Goal: Task Accomplishment & Management: Use online tool/utility

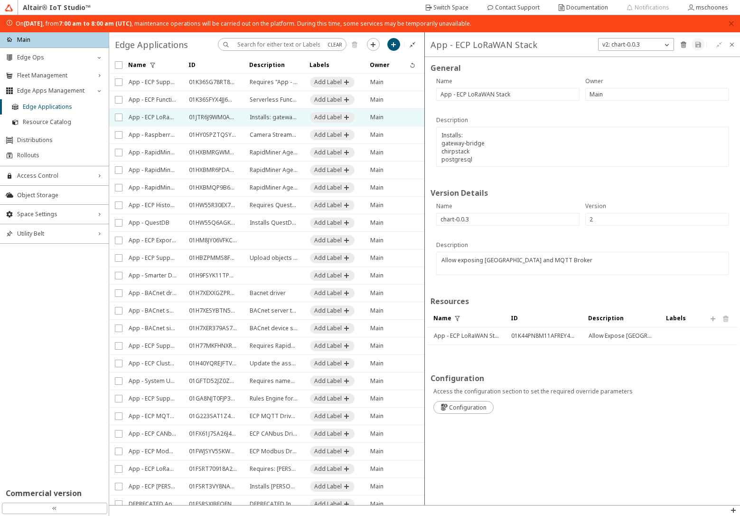
click at [433, 7] on iron-icon at bounding box center [429, 8] width 9 height 8
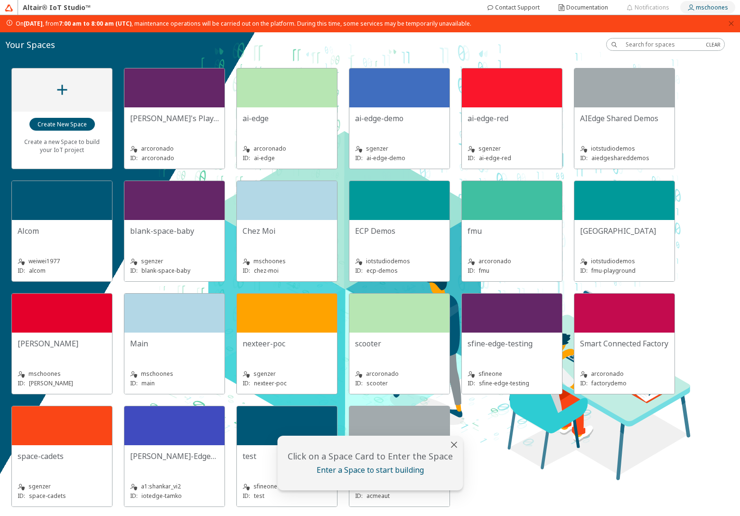
click at [0, 0] on slot "mschoones" at bounding box center [0, 0] width 0 height 0
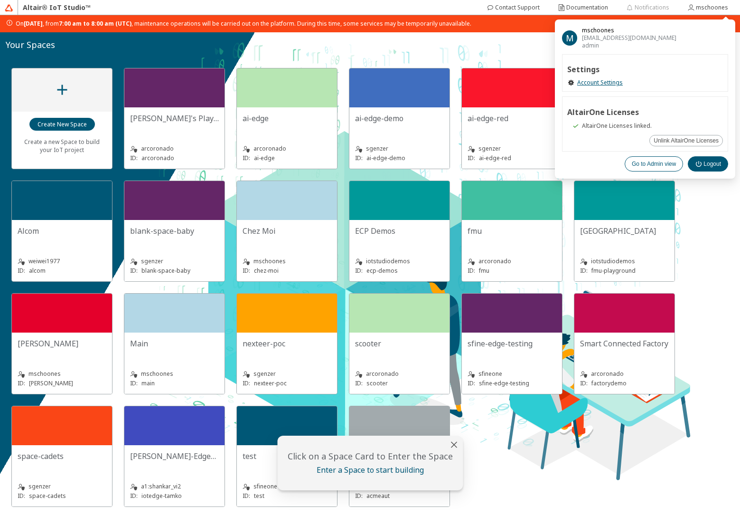
click at [0, 0] on slot "Go to Admin view" at bounding box center [0, 0] width 0 height 0
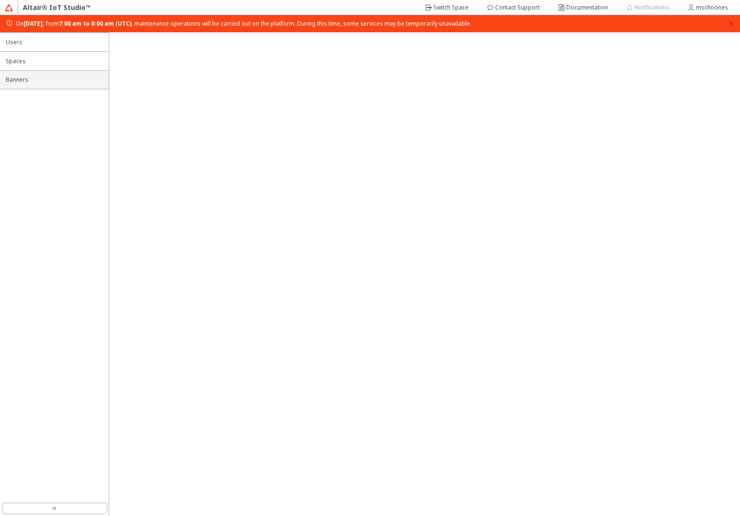
click at [47, 87] on li "Banners" at bounding box center [54, 79] width 109 height 19
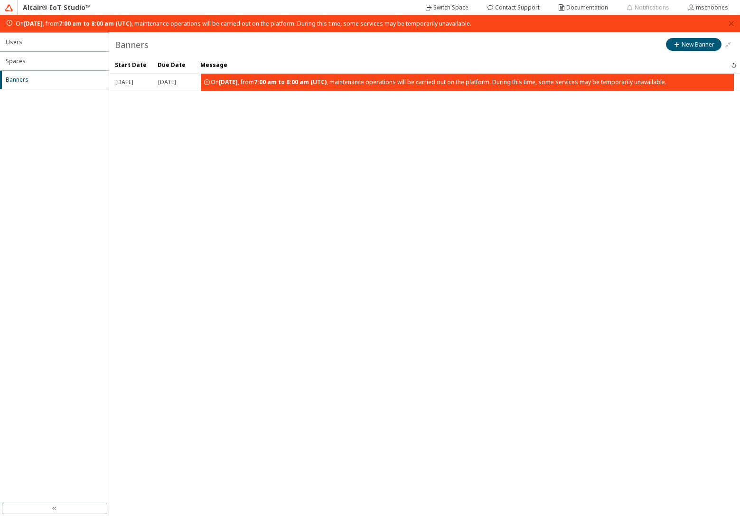
click at [327, 83] on strong "7:00 am to 8:00 am (UTC)" at bounding box center [290, 82] width 73 height 8
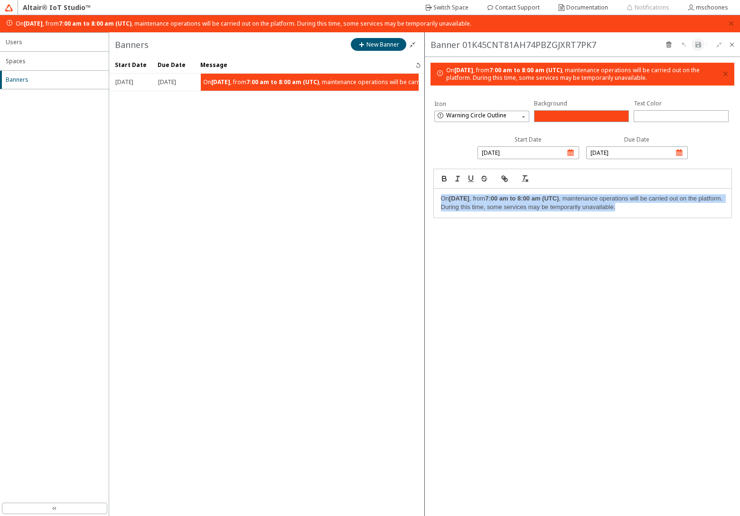
copy p "On Monday, September 8th, 2025 , from 7:00 am to 8:00 am (UTC) , maintenance op…"
click at [0, 0] on slot "Switch Space" at bounding box center [0, 0] width 0 height 0
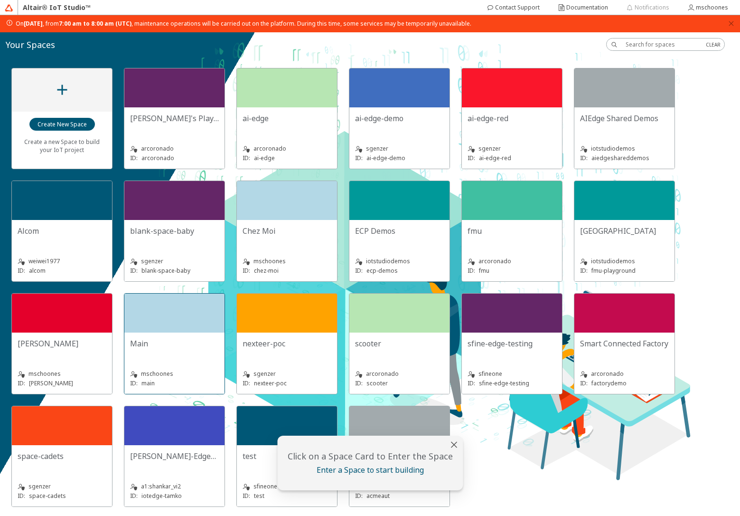
click at [146, 334] on div "Main mschoones ID: main" at bounding box center [174, 362] width 100 height 61
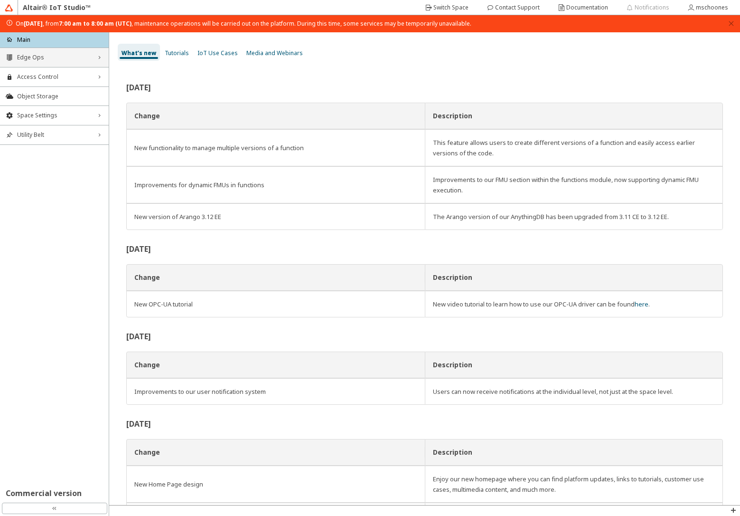
click at [59, 58] on span "Edge Ops" at bounding box center [54, 58] width 75 height 8
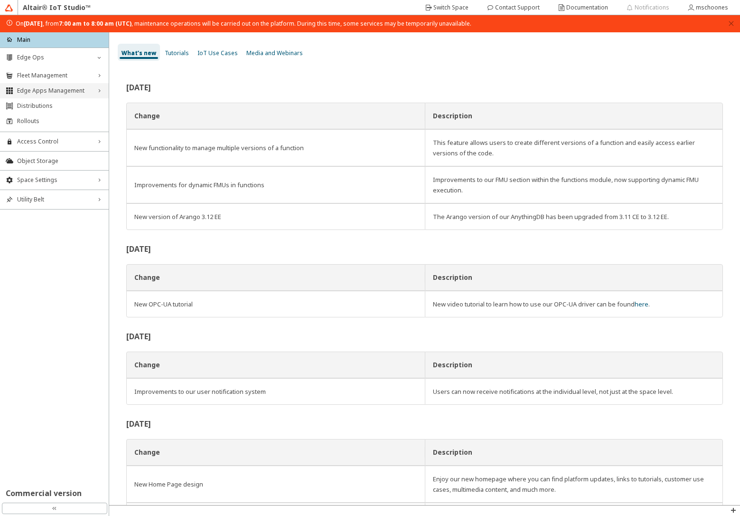
click at [61, 92] on span "Edge Apps Management" at bounding box center [54, 91] width 75 height 8
click at [56, 105] on span "Edge Applications" at bounding box center [63, 107] width 80 height 8
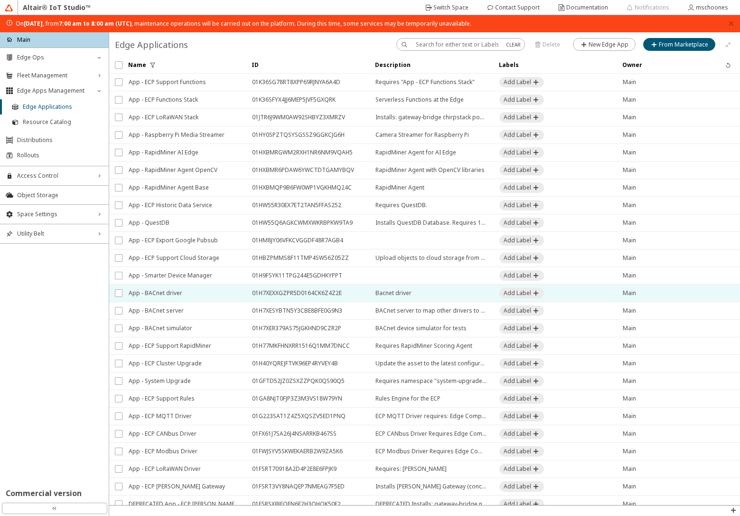
click at [189, 295] on span "App - BACnet driver" at bounding box center [184, 292] width 111 height 17
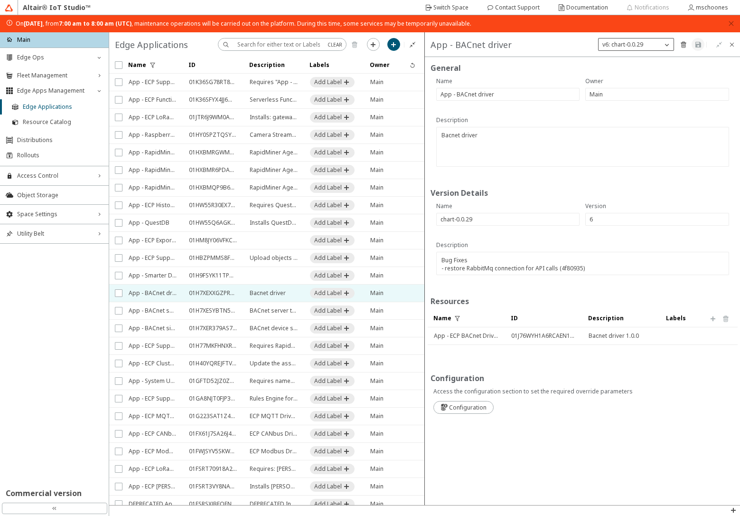
click at [608, 42] on p "v6: chart-0.0.29" at bounding box center [623, 44] width 48 height 8
click at [635, 150] on paper-button "New Version" at bounding box center [636, 145] width 57 height 13
type input "7"
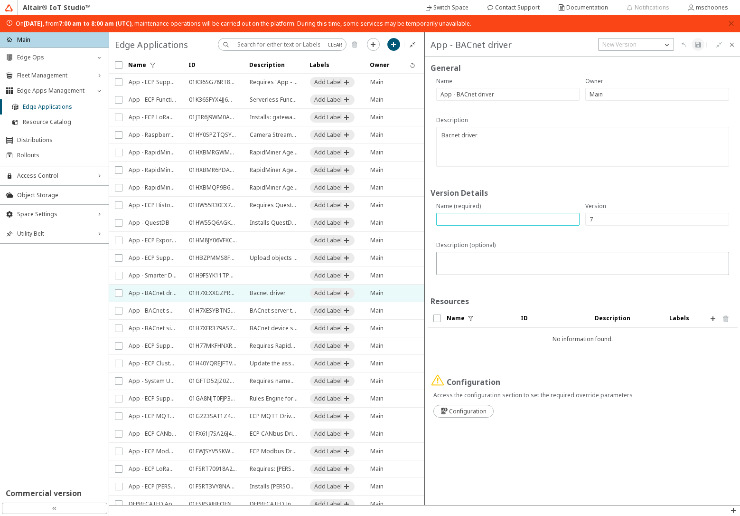
click at [453, 222] on input "text" at bounding box center [508, 219] width 135 height 8
paste input "chart-0.0.30"
type input "chart-0.0.30"
click at [469, 258] on textarea at bounding box center [584, 264] width 287 height 19
paste textarea "Improved COV support"
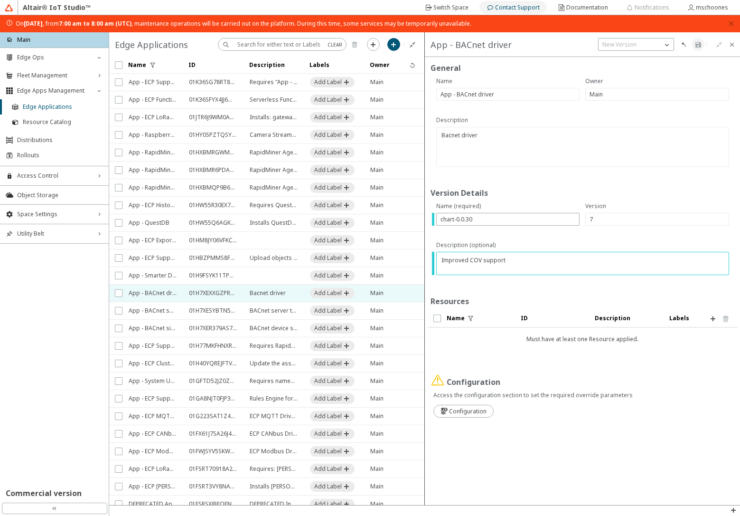
type textarea "Improved COV support"
click at [714, 317] on iron-icon at bounding box center [713, 319] width 8 height 8
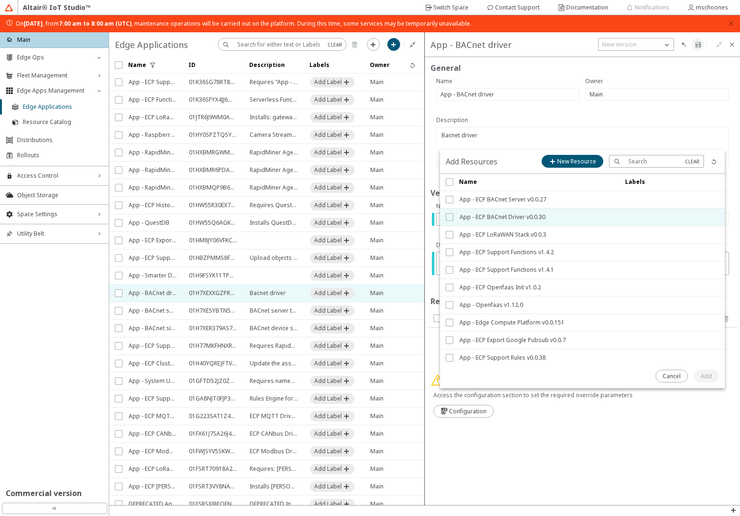
click at [450, 218] on input "checkbox" at bounding box center [449, 217] width 6 height 8
checkbox input "true"
click at [0, 0] on slot "Add" at bounding box center [0, 0] width 0 height 0
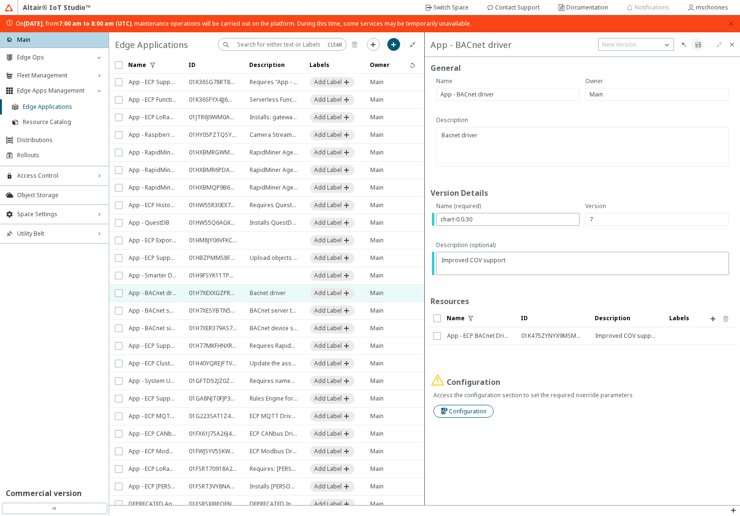
click at [0, 0] on slot "Configuration" at bounding box center [0, 0] width 0 height 0
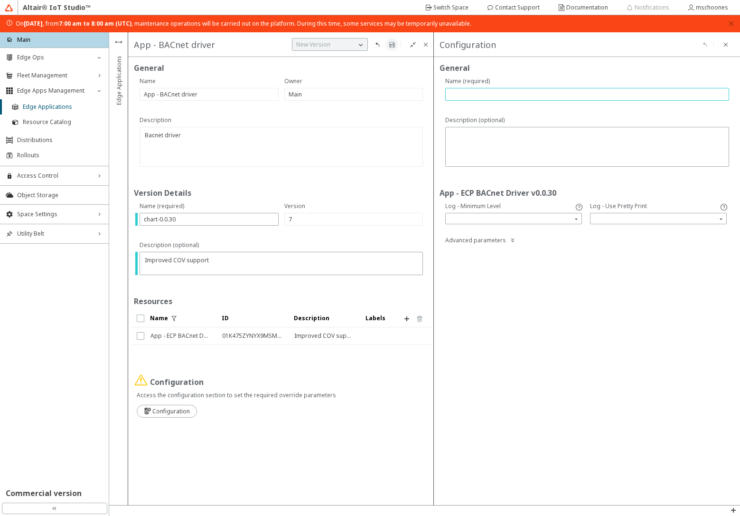
click at [494, 92] on input "text" at bounding box center [587, 94] width 275 height 8
type input "na"
click at [391, 43] on iron-icon at bounding box center [392, 45] width 8 height 8
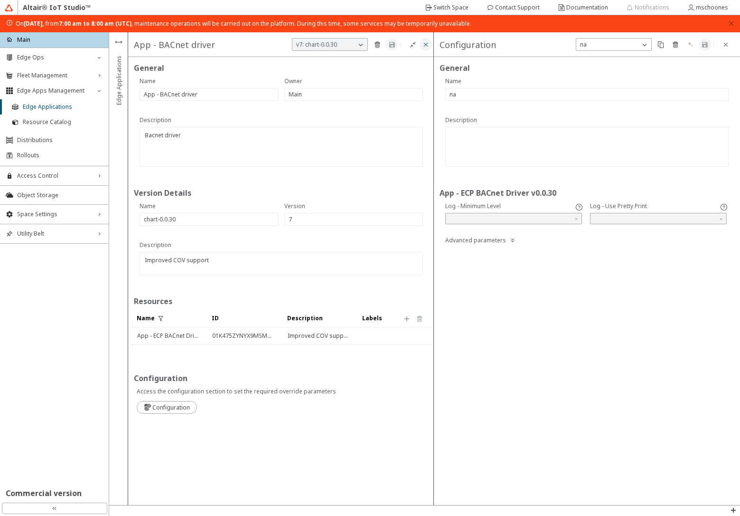
click at [424, 46] on iron-icon at bounding box center [426, 45] width 8 height 8
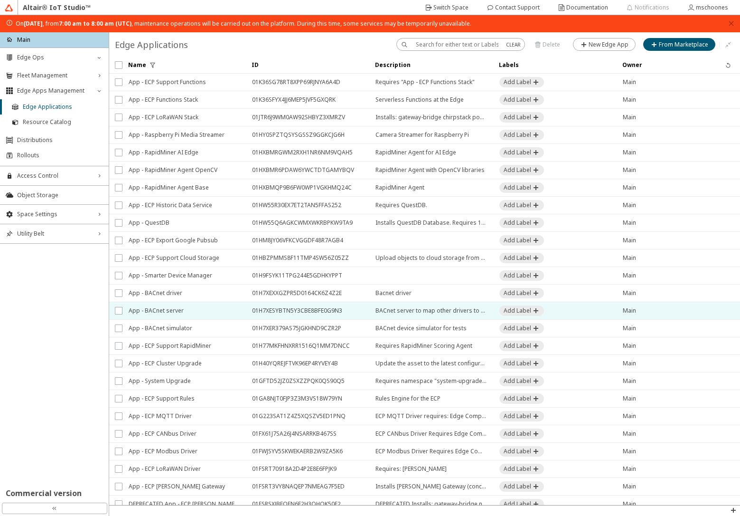
click at [180, 307] on span "App - BACnet server" at bounding box center [184, 310] width 111 height 17
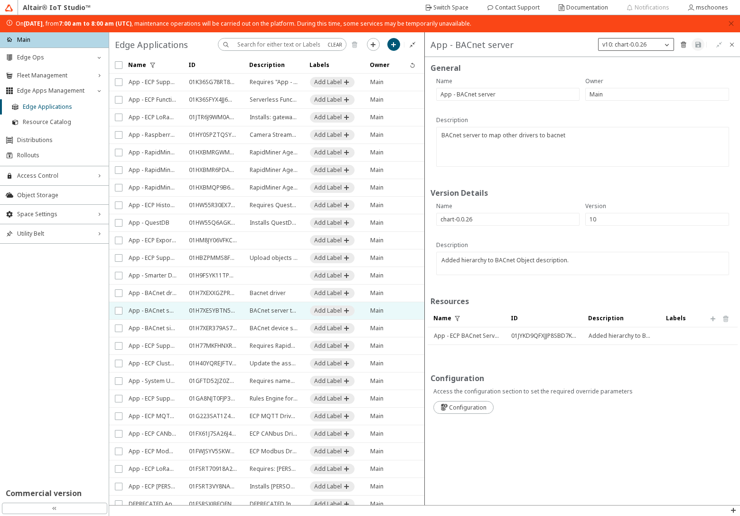
click at [658, 45] on div "v10: chart-0.0.26" at bounding box center [631, 44] width 64 height 9
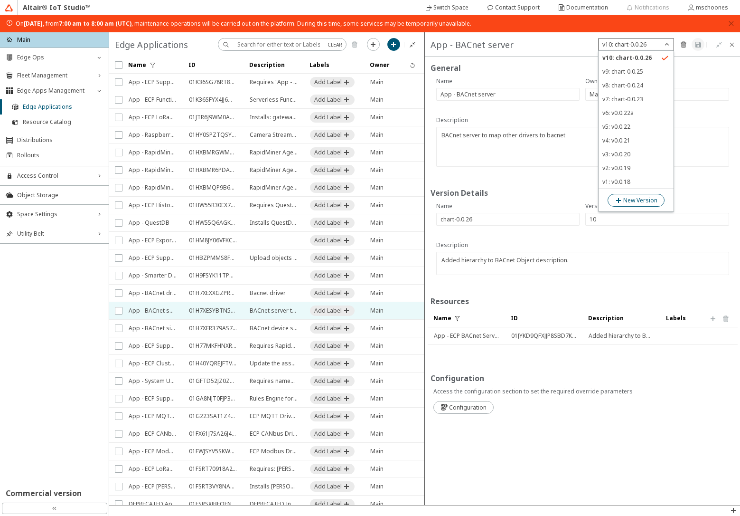
click at [0, 0] on slot "New Version" at bounding box center [0, 0] width 0 height 0
type input "11"
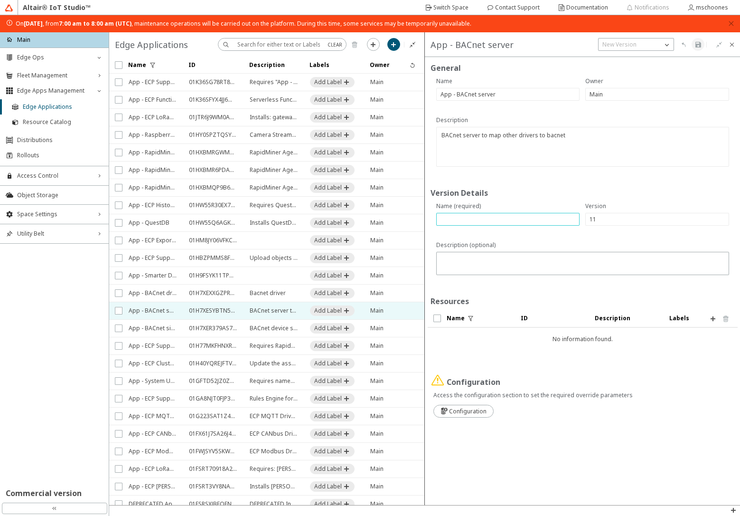
click at [482, 218] on input "text" at bounding box center [508, 219] width 135 height 8
paste input "chart-0.0.27"
type input "chart-0.0.27"
click at [497, 257] on textarea at bounding box center [584, 264] width 287 height 19
paste textarea "New image build"
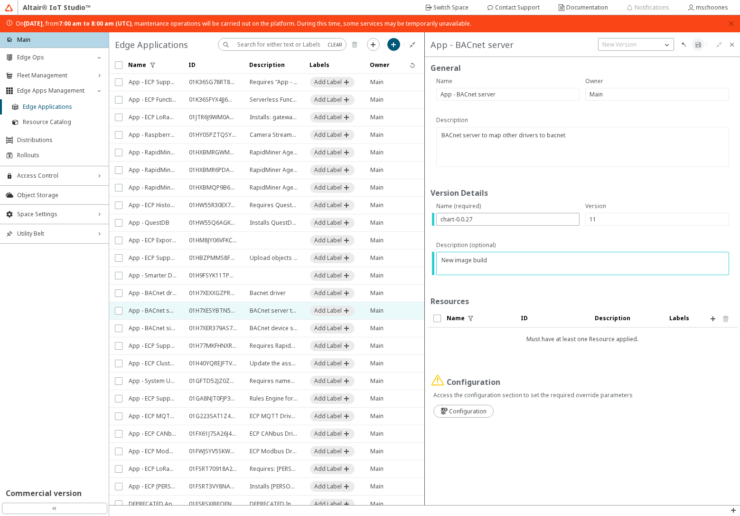
type textarea "New image build"
click at [714, 318] on iron-icon at bounding box center [713, 319] width 8 height 8
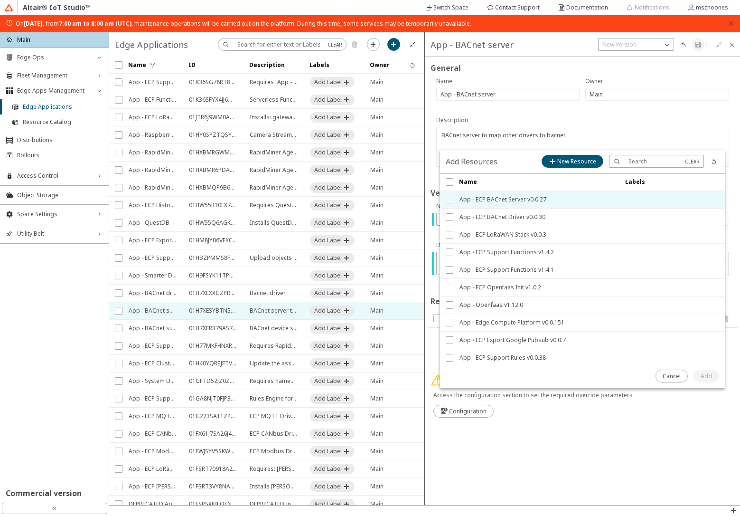
click at [449, 197] on input "checkbox" at bounding box center [449, 200] width 6 height 8
checkbox input "true"
click at [709, 382] on paper-button "Add" at bounding box center [707, 375] width 26 height 13
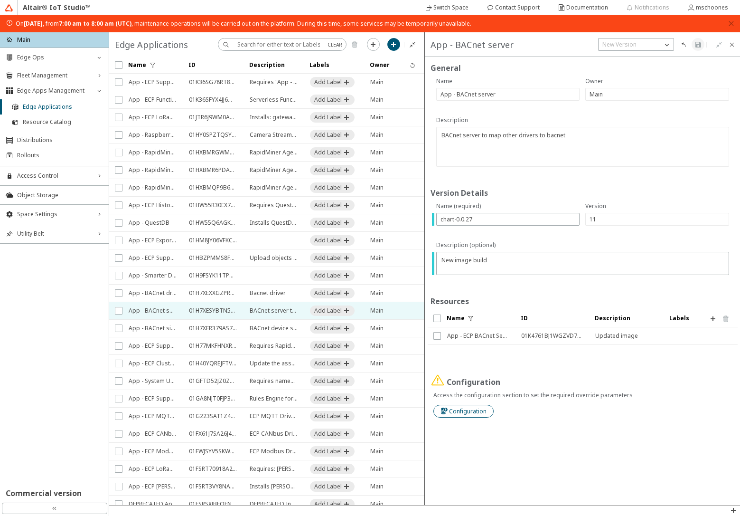
click at [0, 0] on slot "Configuration" at bounding box center [0, 0] width 0 height 0
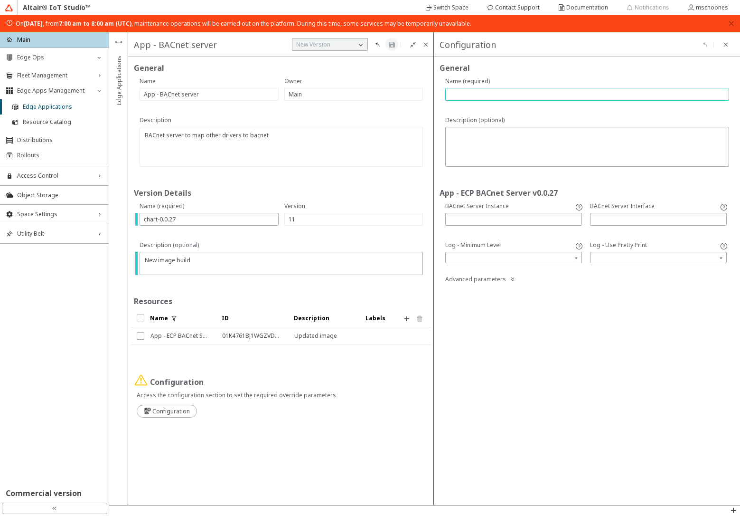
click at [460, 92] on input "text" at bounding box center [587, 94] width 275 height 8
type input "na"
click at [394, 45] on iron-icon at bounding box center [392, 45] width 8 height 8
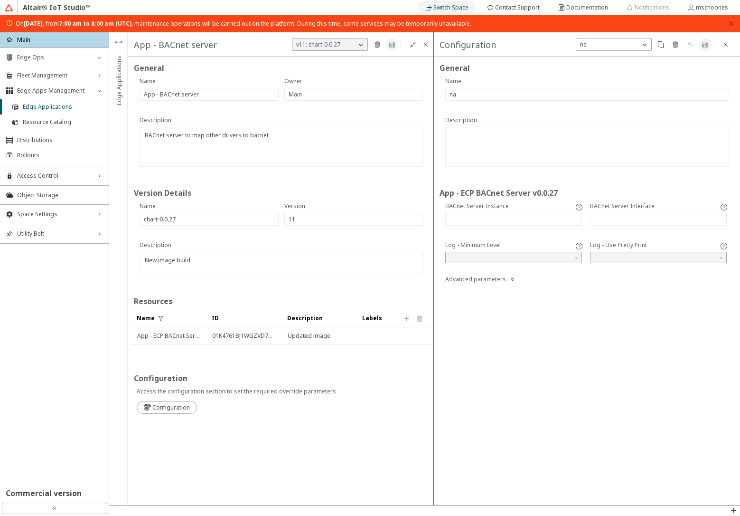
click at [0, 0] on slot "Switch Space" at bounding box center [0, 0] width 0 height 0
